Goal: Task Accomplishment & Management: Manage account settings

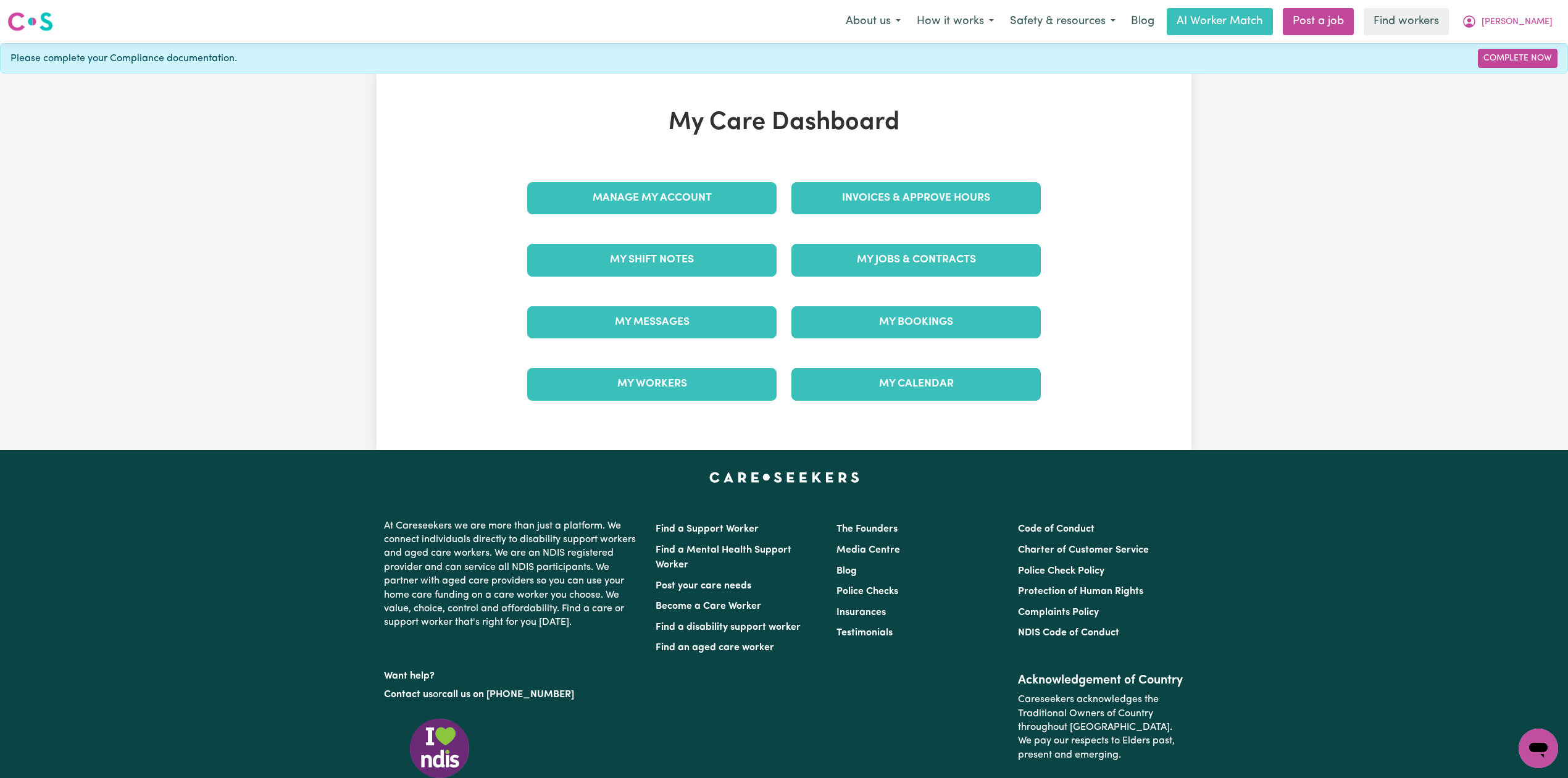
click at [880, 243] on div "My Jobs & Contracts" at bounding box center [916, 259] width 264 height 61
click at [971, 268] on link "My Jobs & Contracts" at bounding box center [916, 260] width 249 height 32
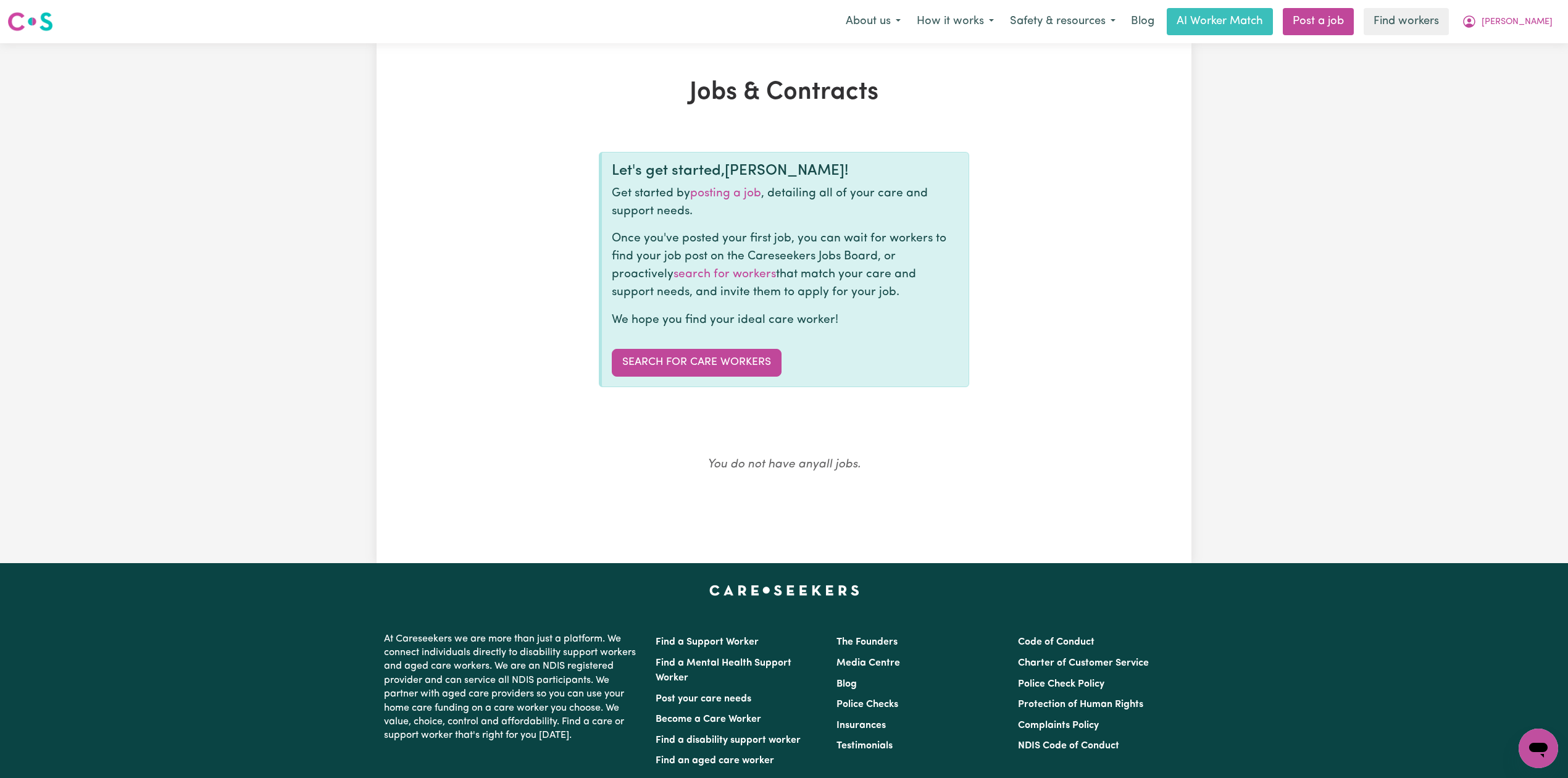
click at [1563, 21] on div "Menu About us How it works Safety & resources Blog AI Worker Match Post a job F…" at bounding box center [784, 21] width 1568 height 28
click at [1536, 20] on span "Sophie" at bounding box center [1517, 22] width 71 height 14
click at [1504, 69] on link "Logout" at bounding box center [1511, 71] width 98 height 24
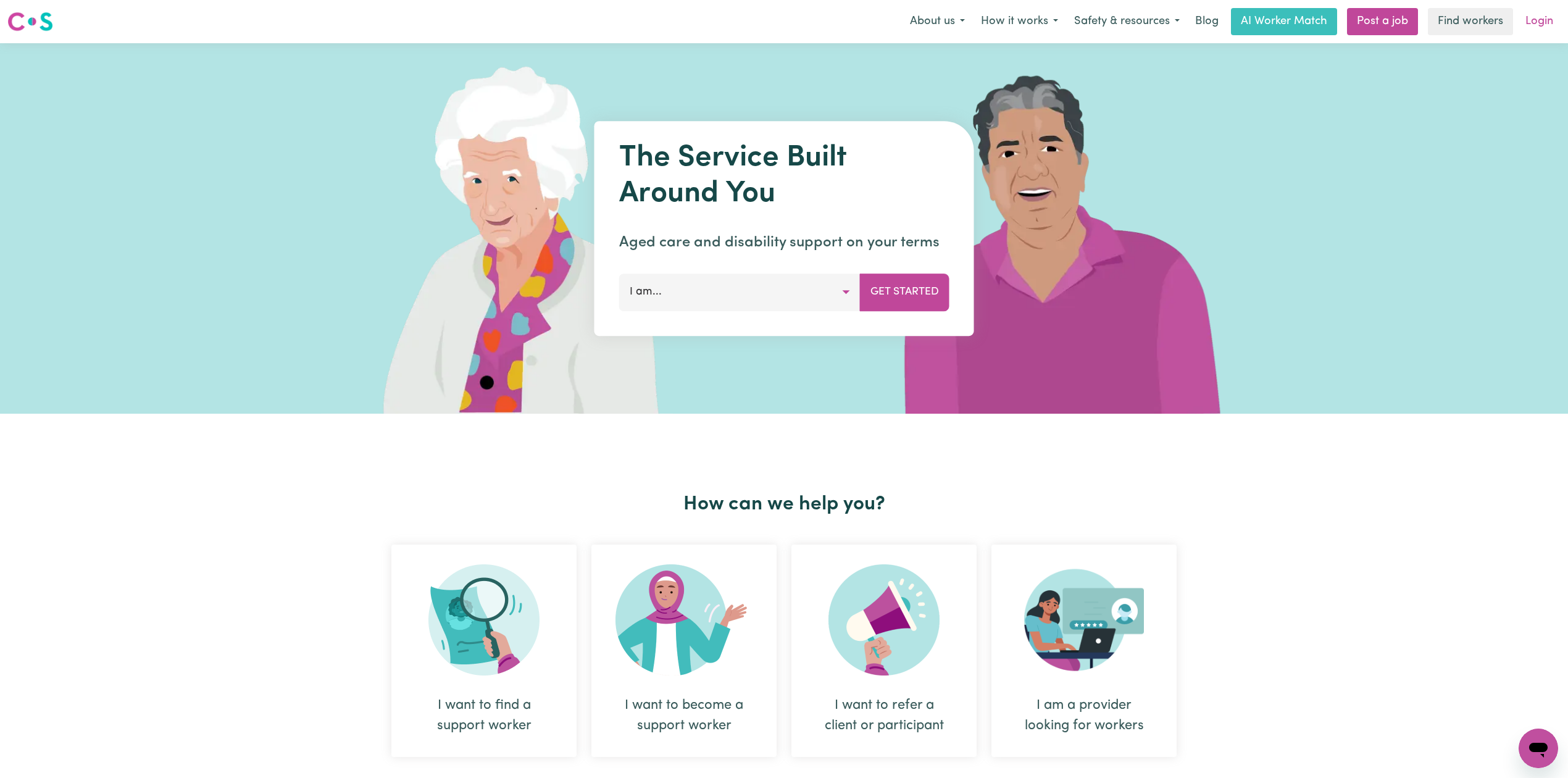
click at [1534, 15] on link "Login" at bounding box center [1539, 22] width 42 height 27
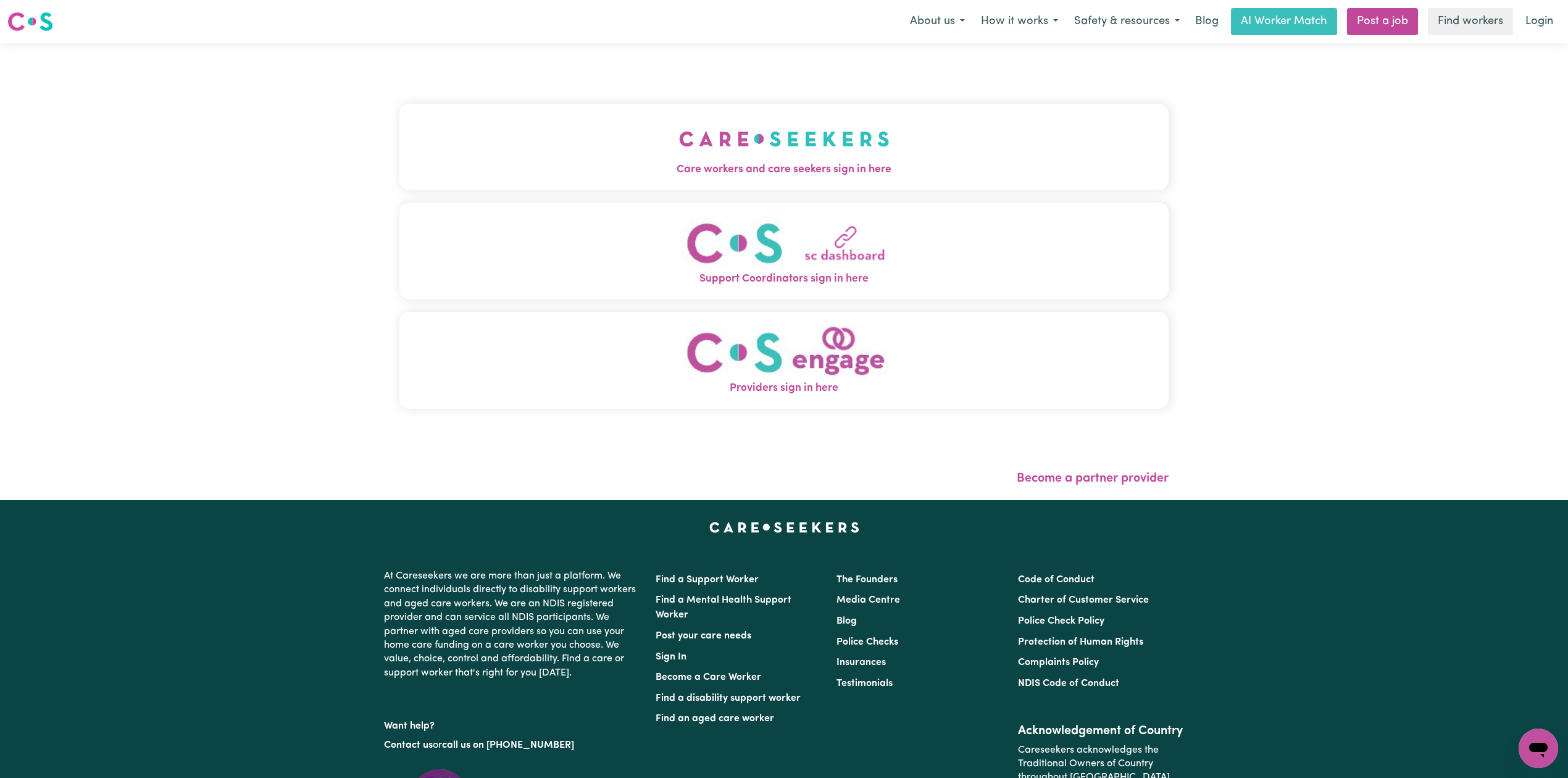
click at [470, 134] on button "Care workers and care seekers sign in here" at bounding box center [784, 147] width 769 height 86
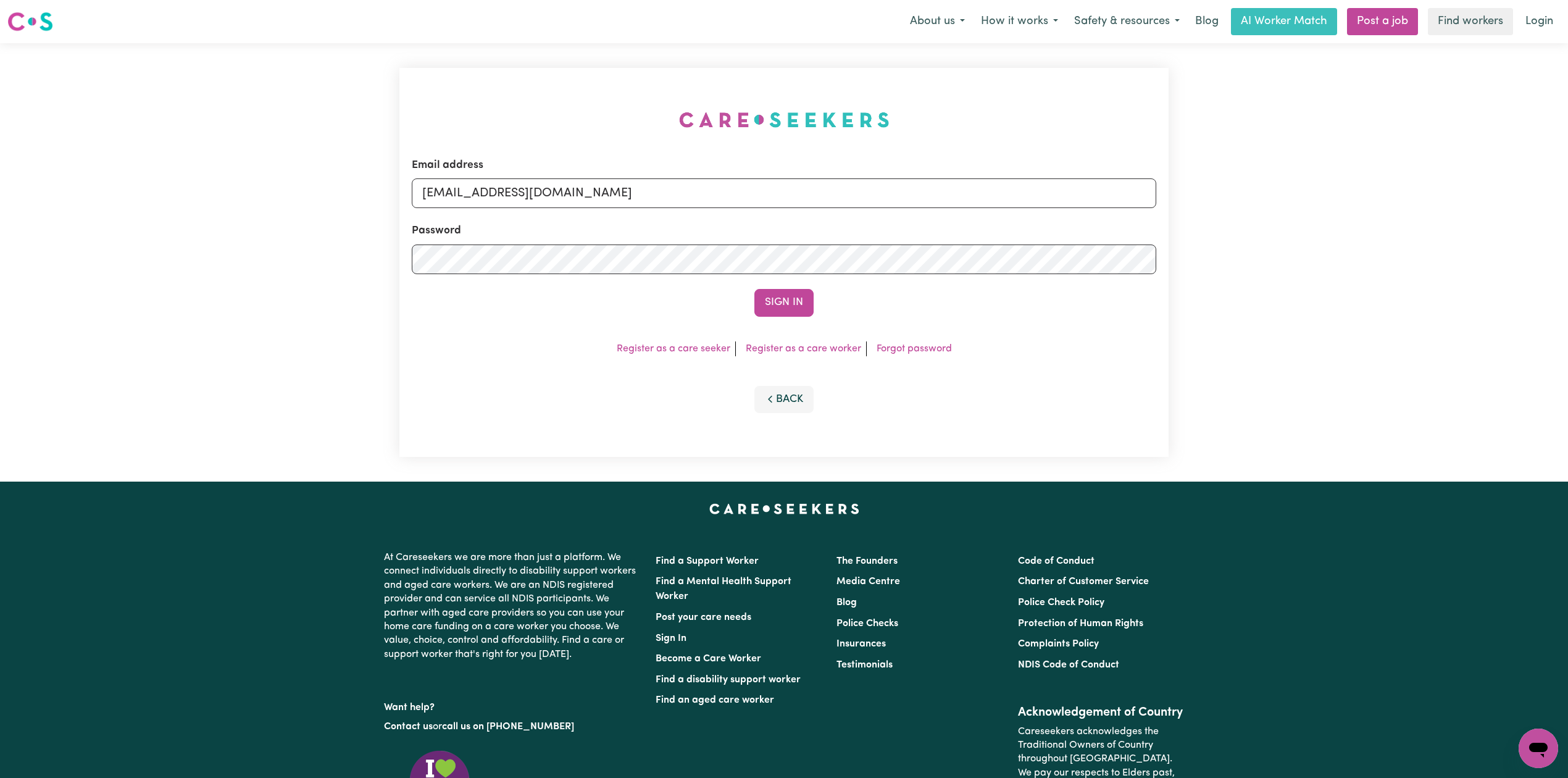
click at [535, 173] on div "Email address onboardingcs@careseekers.com.au" at bounding box center [784, 183] width 745 height 51
drag, startPoint x: 522, startPoint y: 191, endPoint x: 525, endPoint y: 202, distance: 11.4
click at [522, 194] on input "onboardingcs@careseekers.com.au" at bounding box center [784, 193] width 745 height 30
drag, startPoint x: 488, startPoint y: 191, endPoint x: 836, endPoint y: 203, distance: 348.2
click at [836, 203] on input "Superuser~jakedworkin@hotmail.com" at bounding box center [784, 193] width 745 height 30
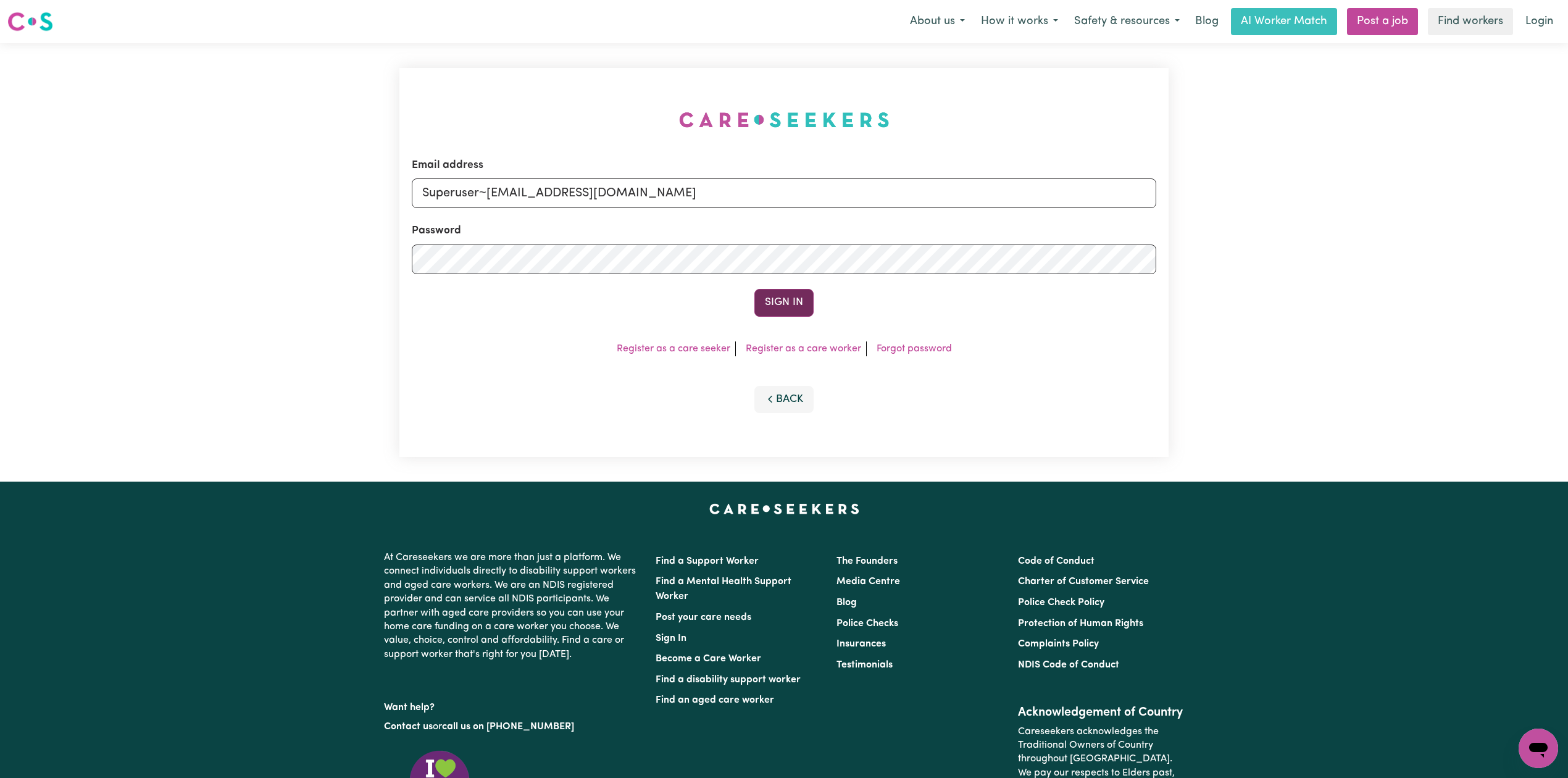
type input "Superuser~renaleauma842@gmail.com"
click at [769, 304] on button "Sign In" at bounding box center [784, 303] width 59 height 27
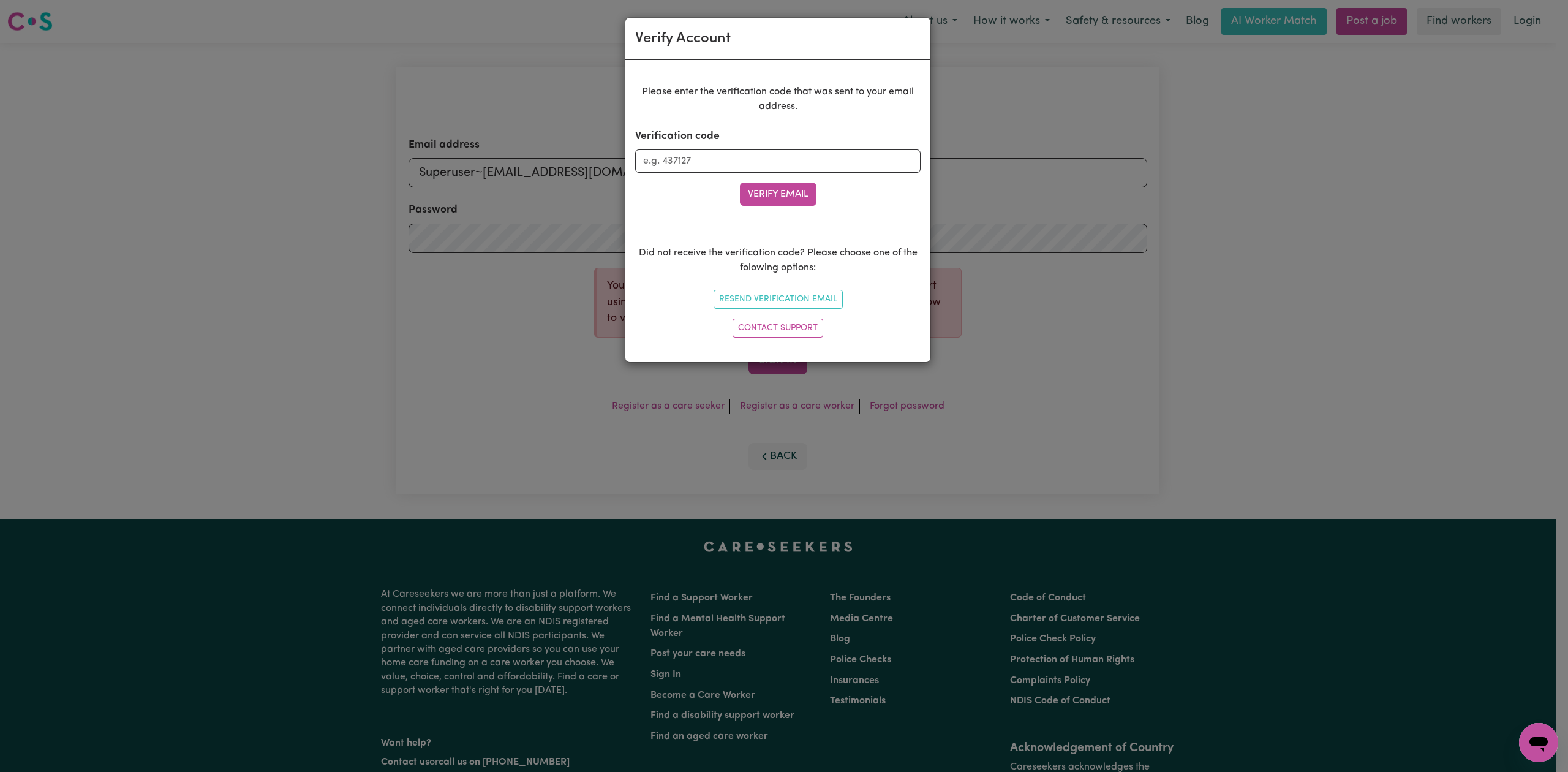
click at [1373, 446] on div "Verify Account Please enter the verification code that was sent to your email a…" at bounding box center [784, 386] width 1568 height 772
click at [375, 384] on div "Verify Account Please enter the verification code that was sent to your email a…" at bounding box center [784, 386] width 1568 height 772
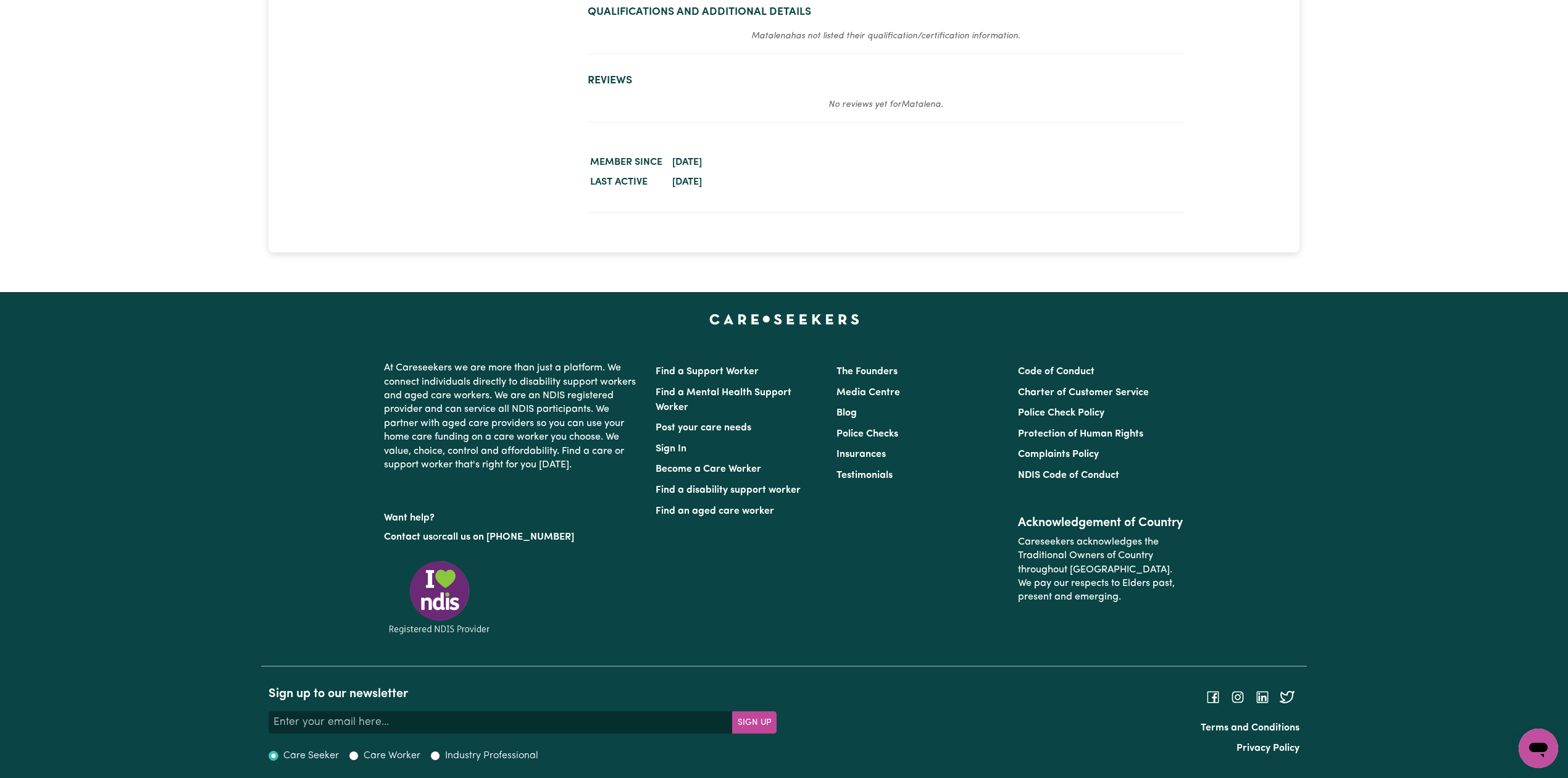
scroll to position [615, 0]
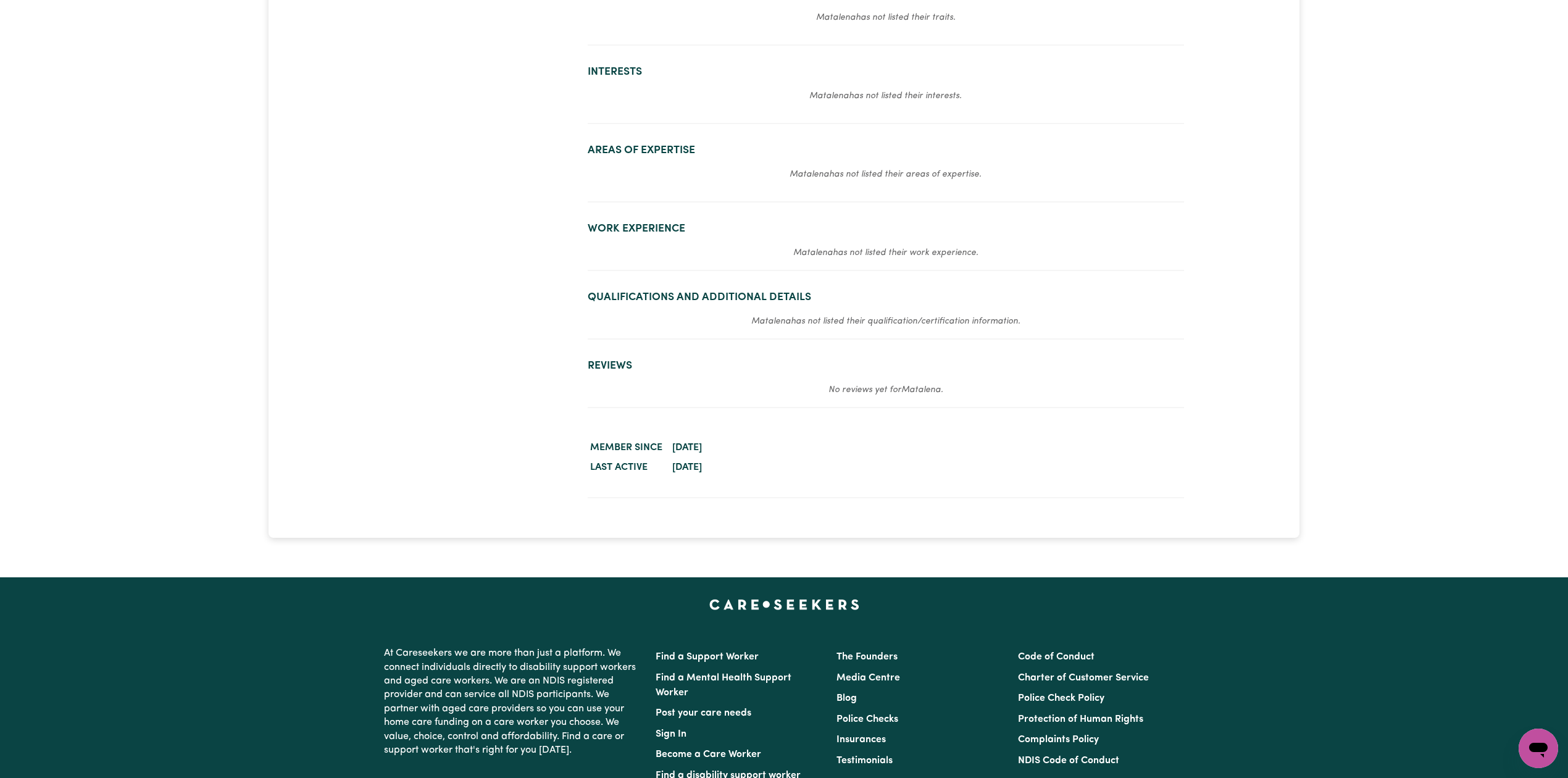
scroll to position [823, 0]
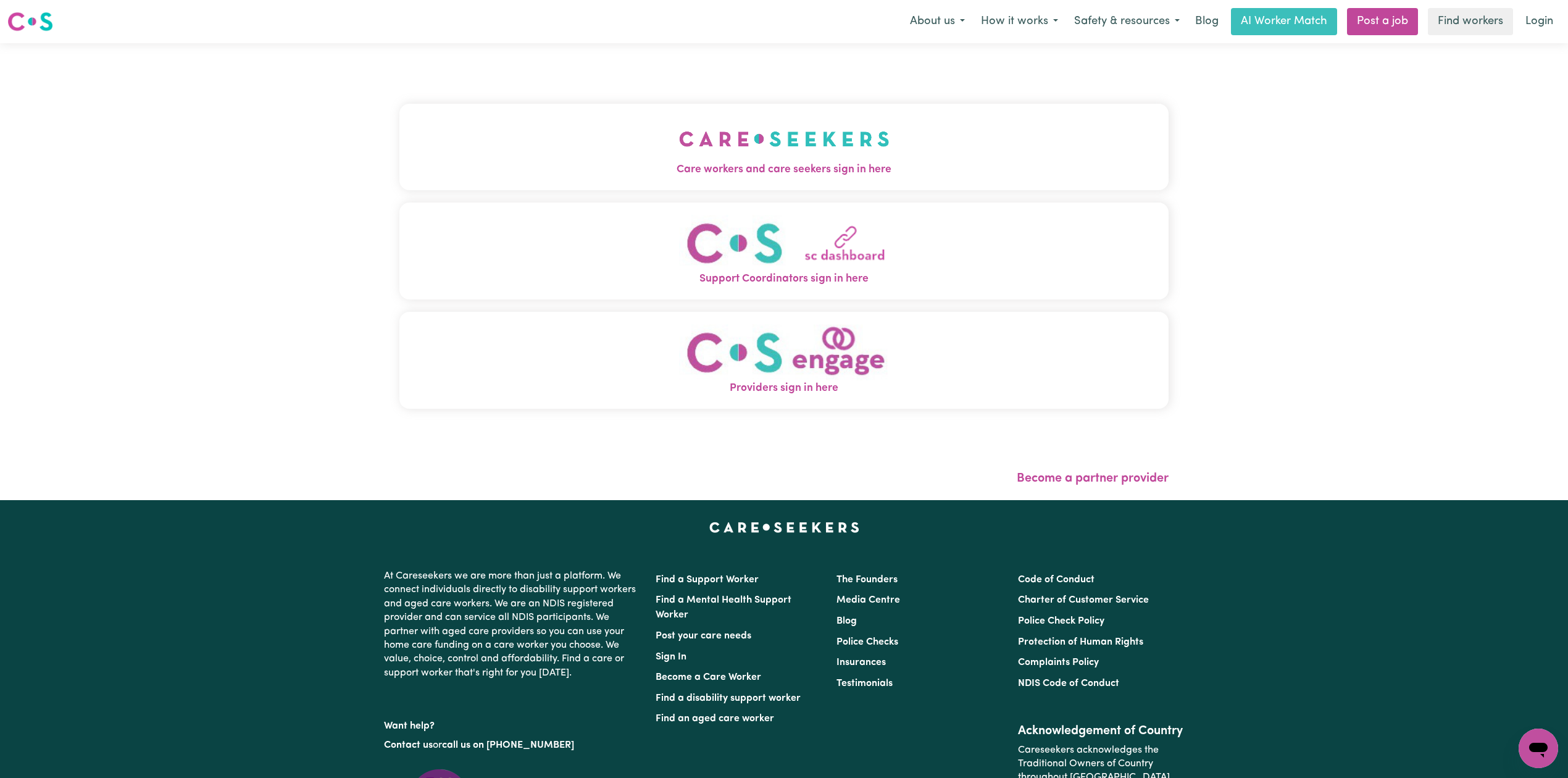
click at [842, 136] on img "Care workers and care seekers sign in here" at bounding box center [785, 139] width 211 height 45
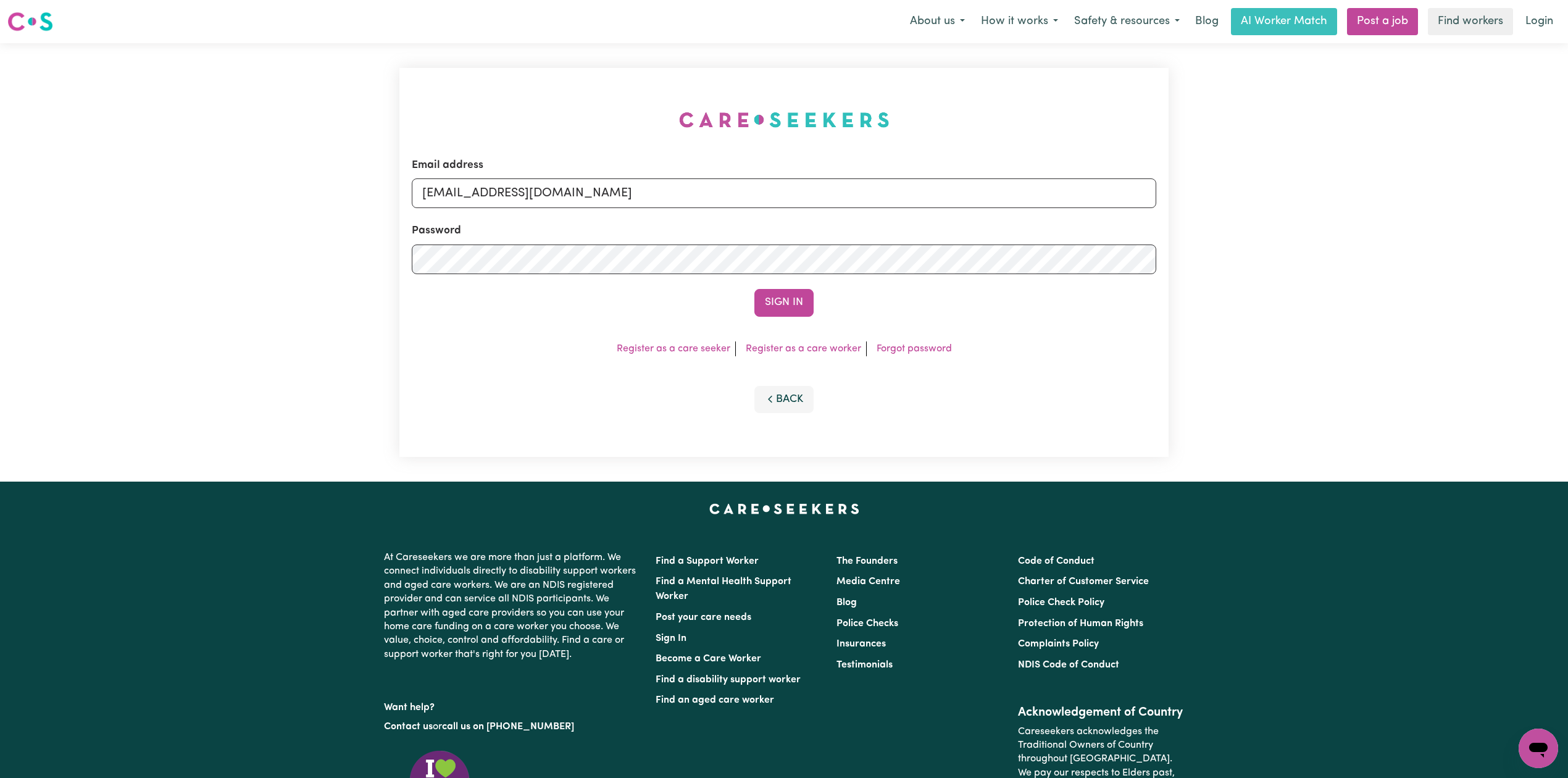
click at [653, 212] on form "Email address onboardingcs@careseekers.com.au Password Sign In" at bounding box center [784, 237] width 745 height 159
click at [590, 206] on input "onboardingcs@careseekers.com.au" at bounding box center [784, 193] width 745 height 30
drag, startPoint x: 487, startPoint y: 194, endPoint x: 769, endPoint y: 243, distance: 286.2
click at [825, 216] on form "Email address Superuser~obsee2ffa54@gmail.com Password Sign In" at bounding box center [784, 237] width 745 height 159
type input "Superuser~obsee2ffa54@gmail.com"
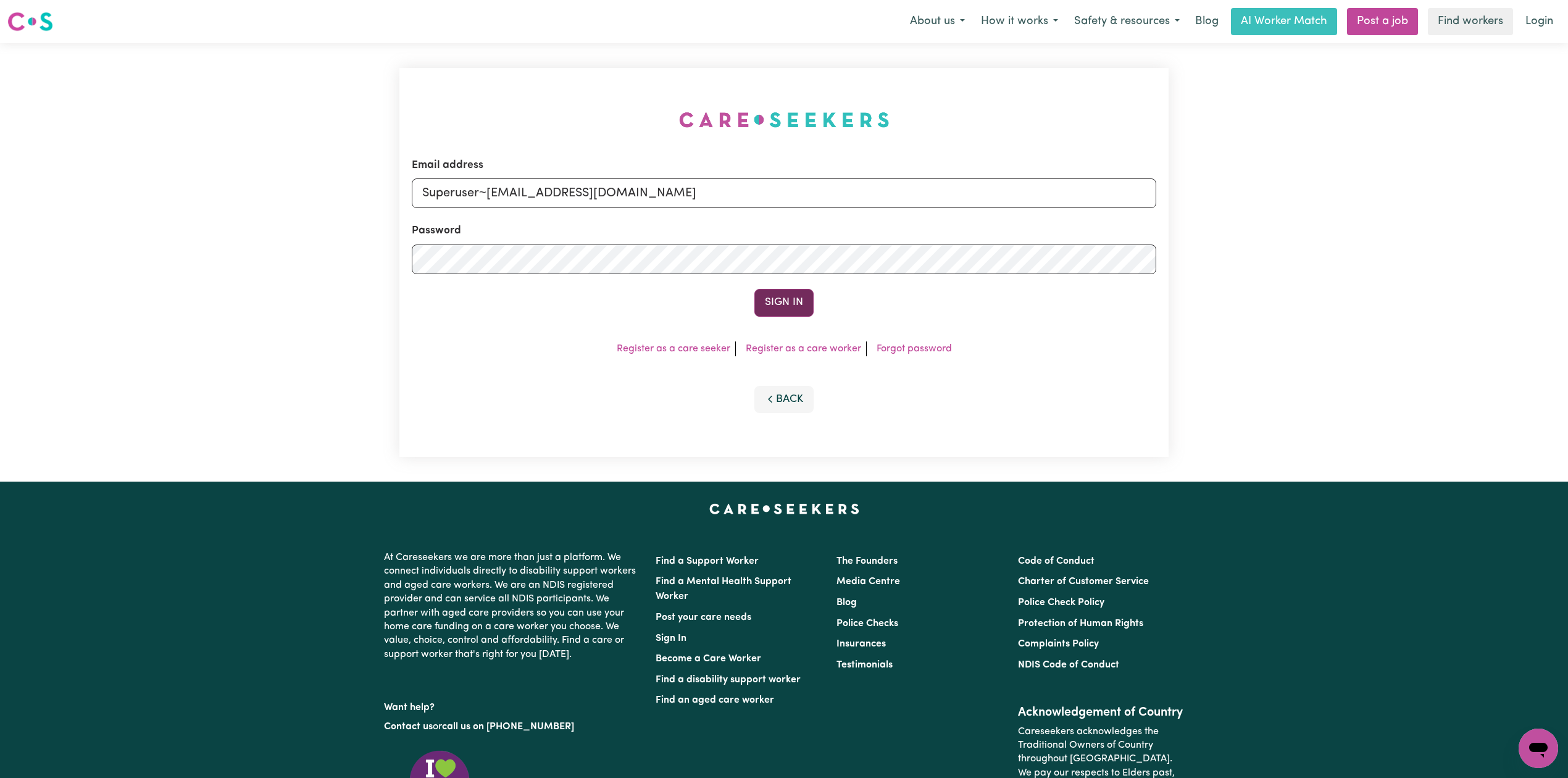
click at [774, 299] on button "Sign In" at bounding box center [784, 303] width 59 height 27
